Goal: Information Seeking & Learning: Compare options

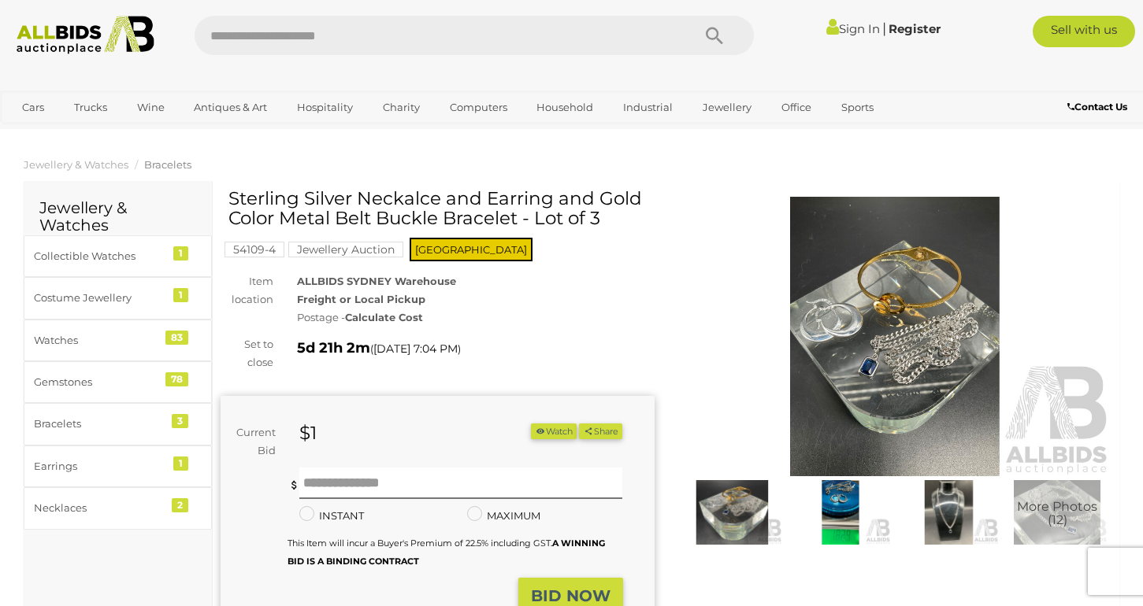
scroll to position [3, 0]
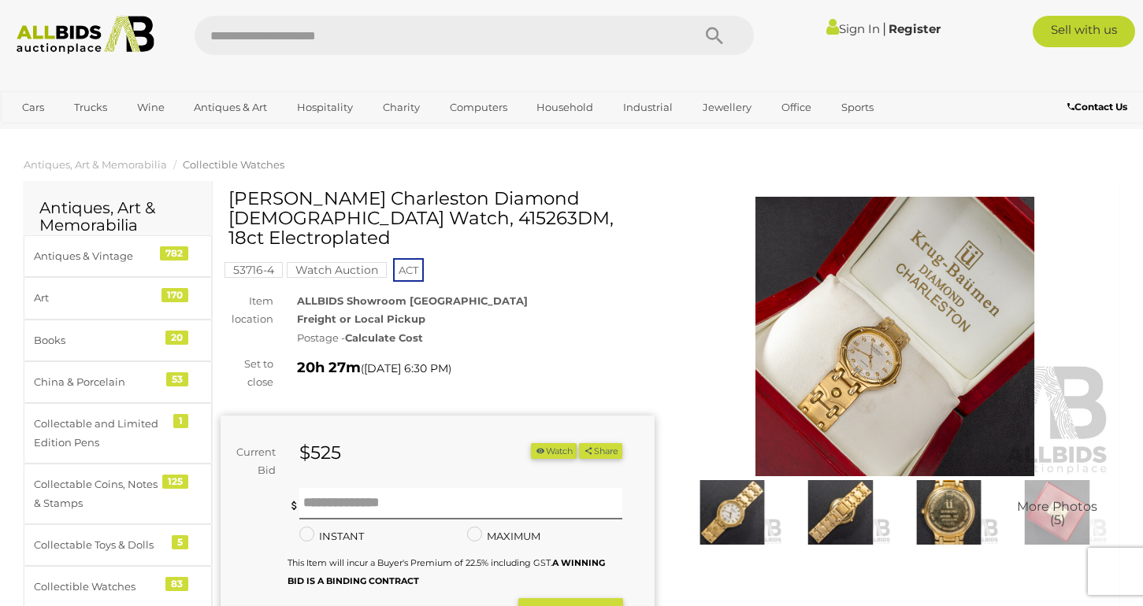
click at [817, 331] on img at bounding box center [895, 337] width 434 height 280
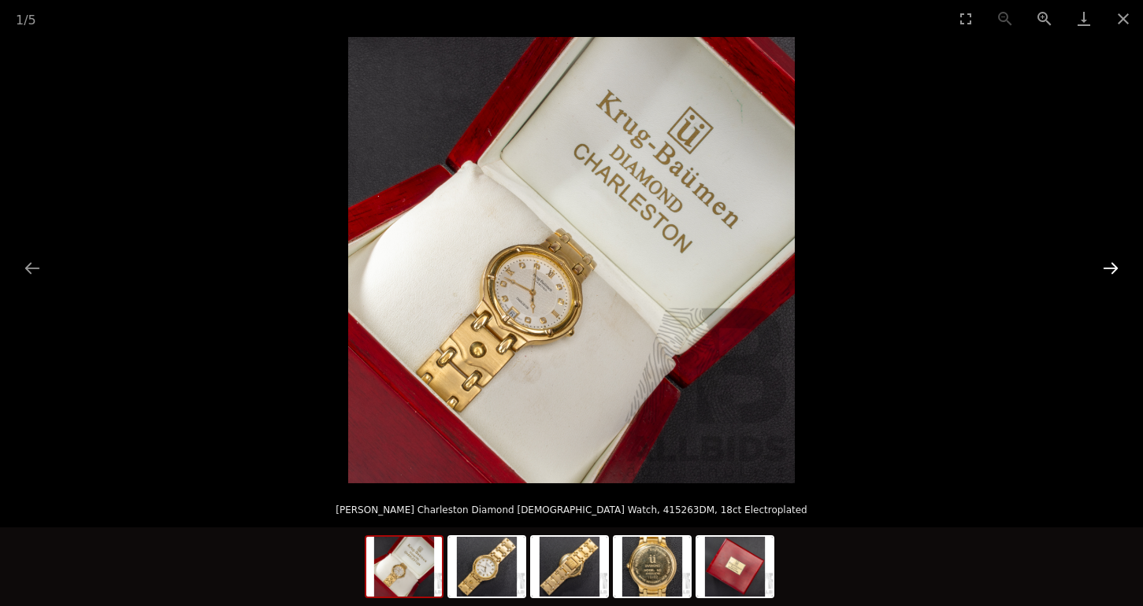
click at [1118, 265] on button "Next slide" at bounding box center [1110, 268] width 33 height 31
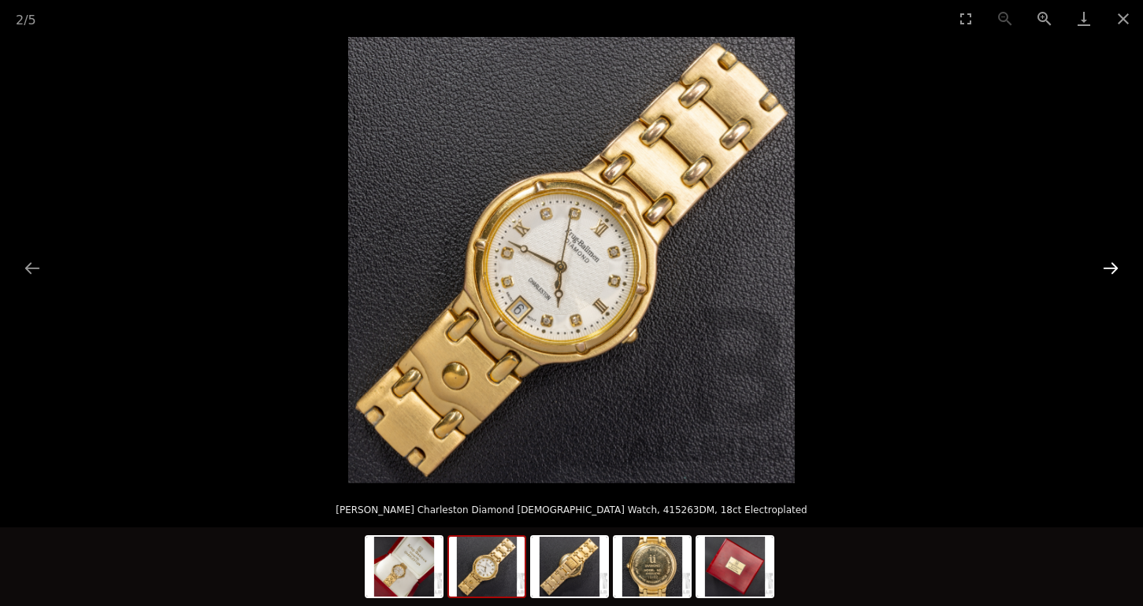
click at [1118, 265] on button "Next slide" at bounding box center [1110, 268] width 33 height 31
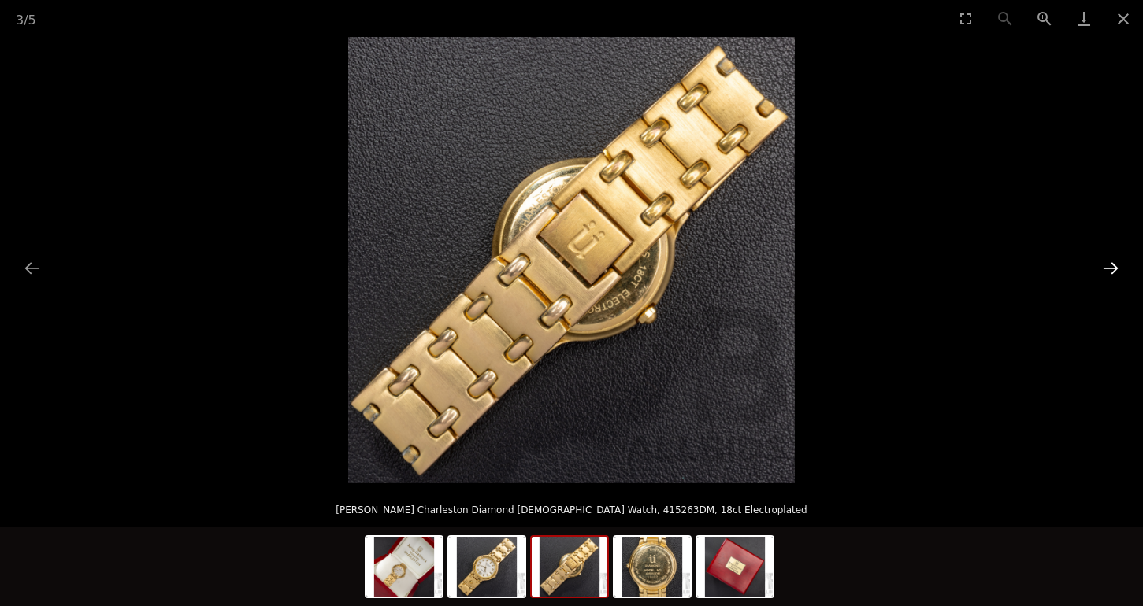
click at [1118, 265] on button "Next slide" at bounding box center [1110, 268] width 33 height 31
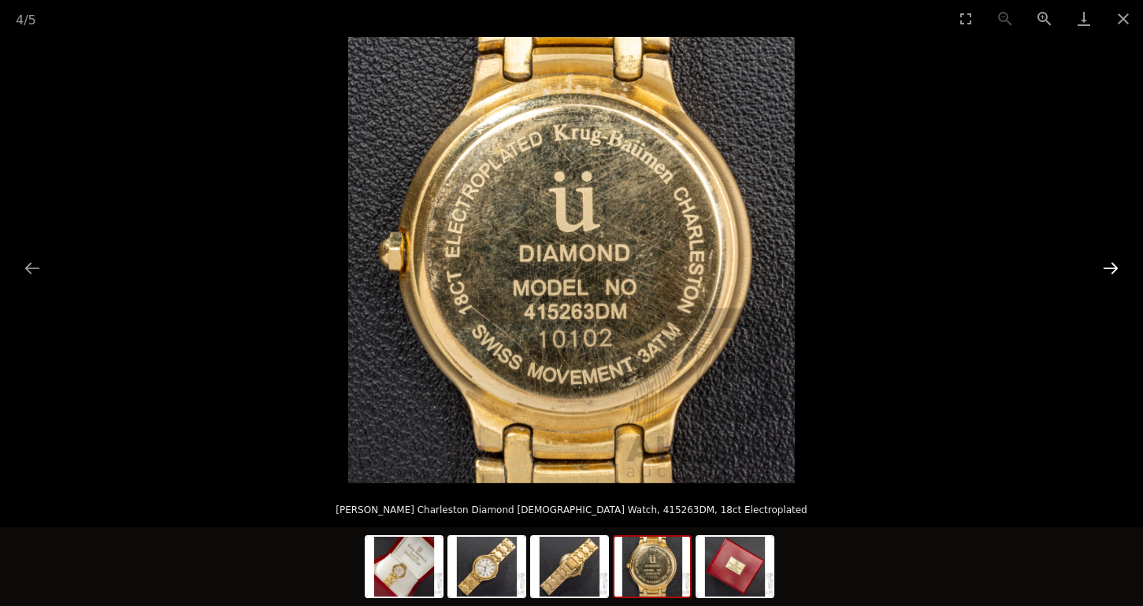
click at [1118, 266] on button "Next slide" at bounding box center [1110, 268] width 33 height 31
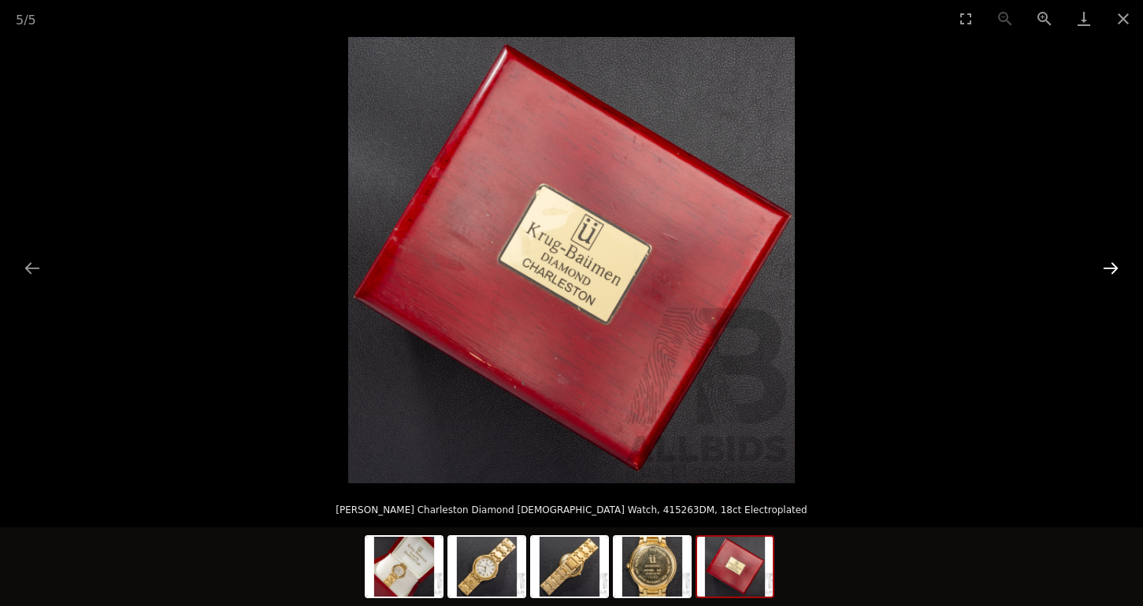
click at [1115, 269] on button "Next slide" at bounding box center [1110, 268] width 33 height 31
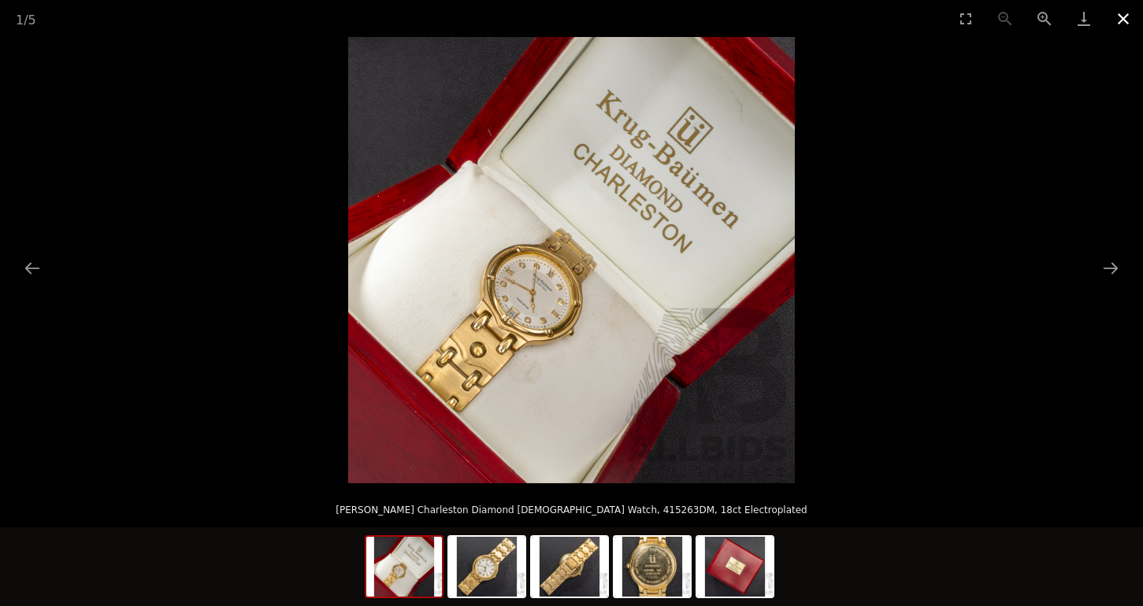
click at [1121, 23] on button "Close gallery" at bounding box center [1122, 18] width 39 height 37
